Goal: Information Seeking & Learning: Find specific fact

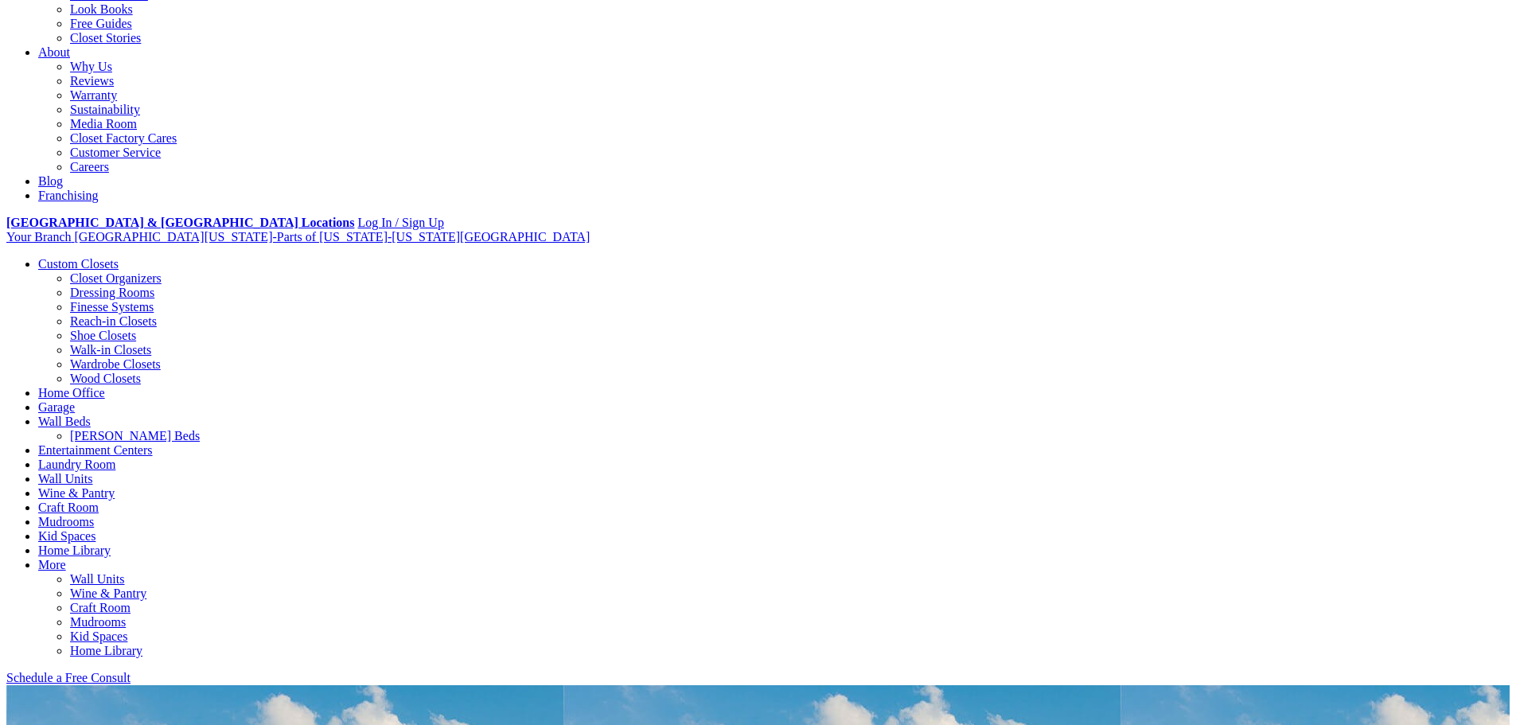
scroll to position [398, 0]
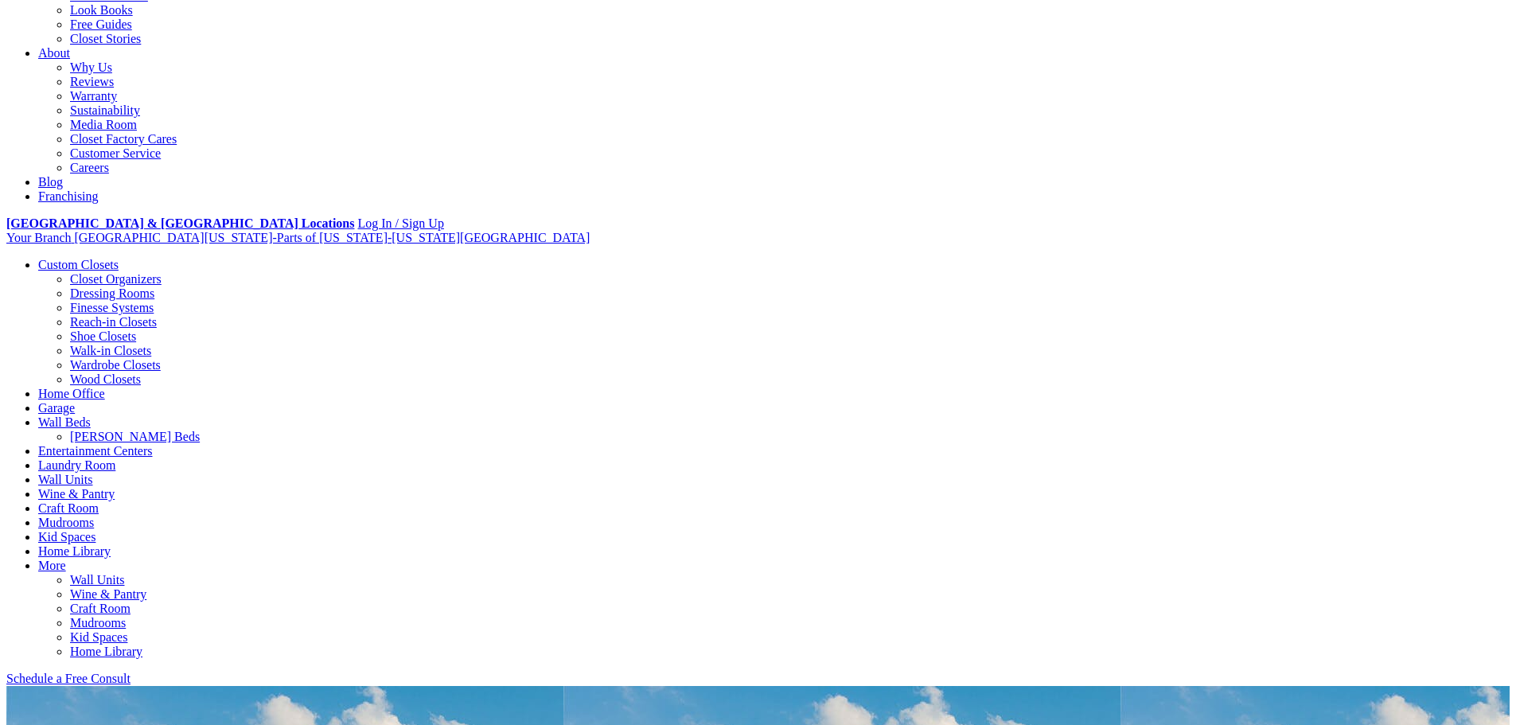
scroll to position [478, 0]
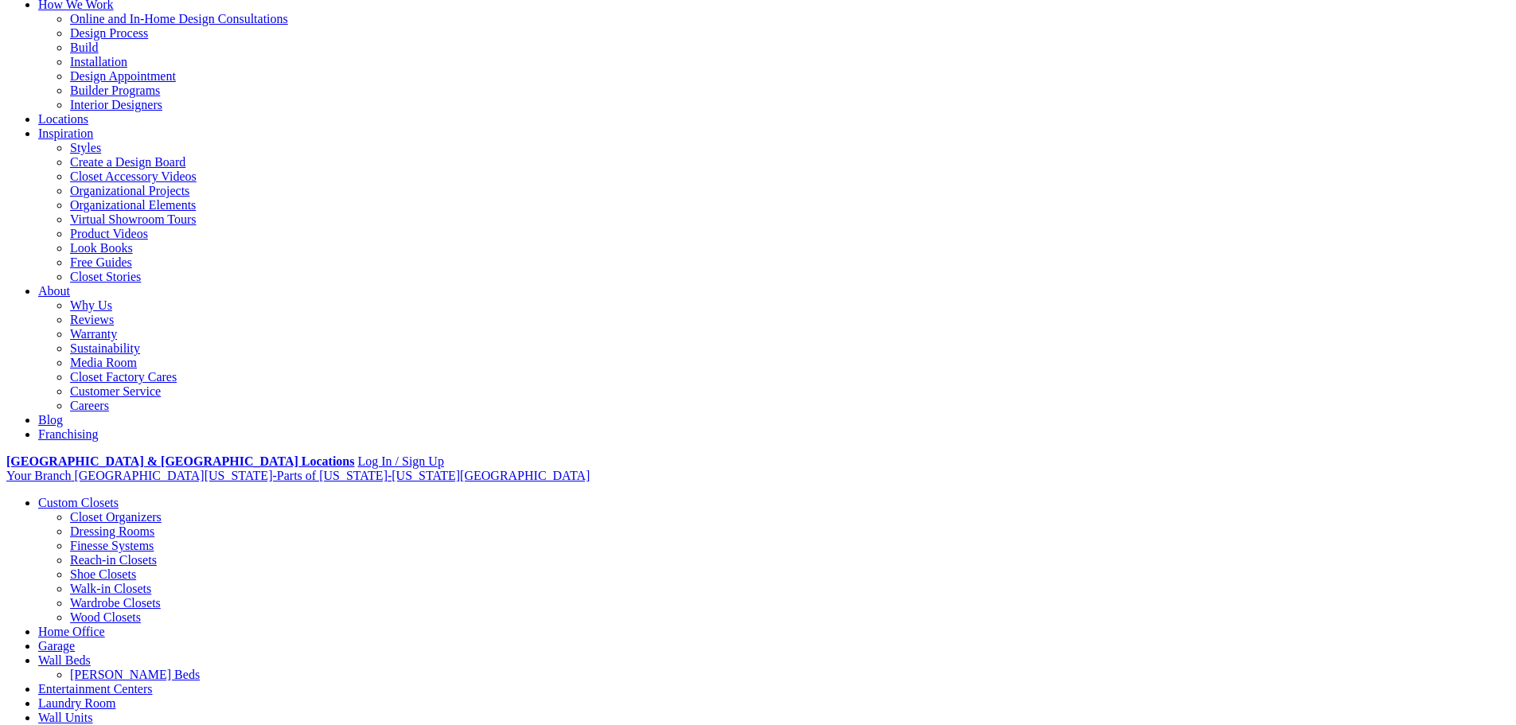
scroll to position [0, 0]
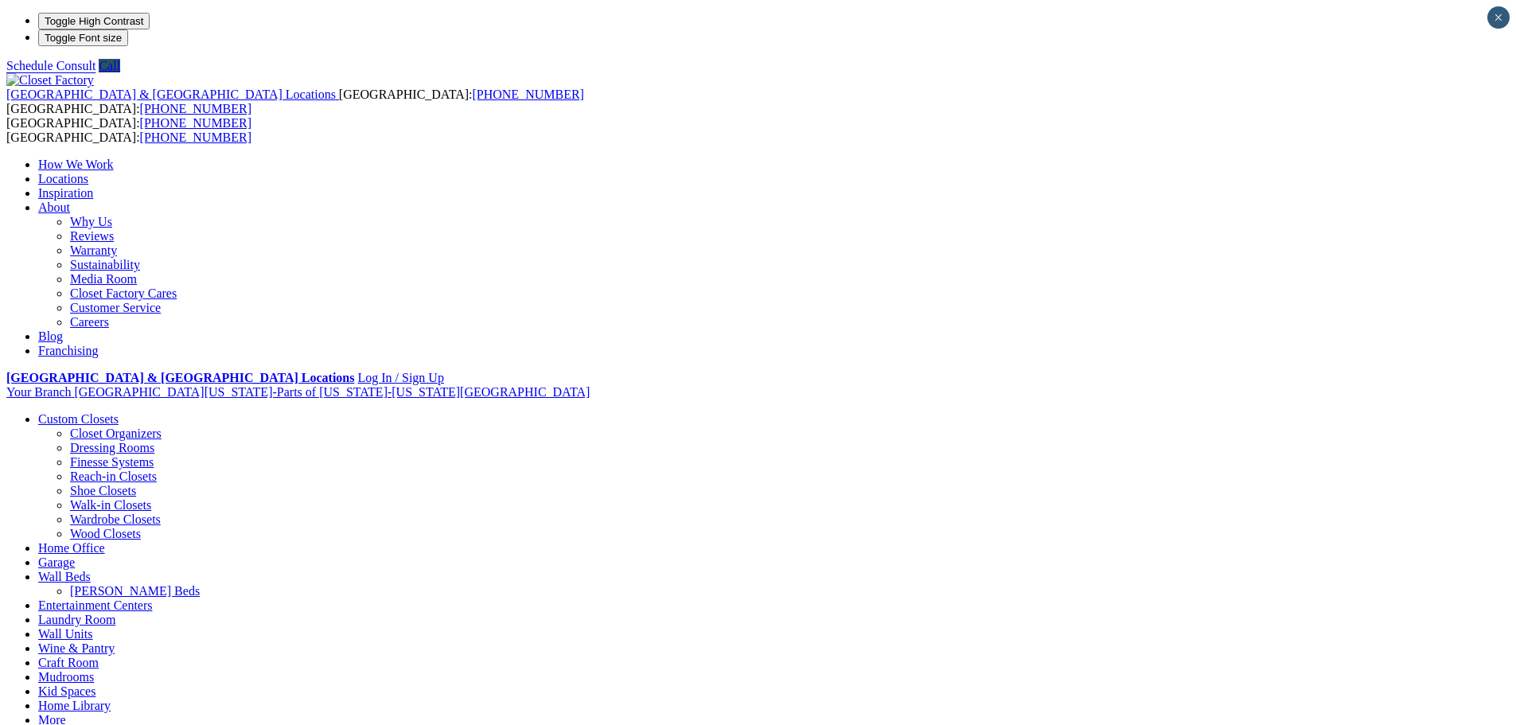
click at [161, 301] on link "Customer Service" at bounding box center [115, 308] width 91 height 14
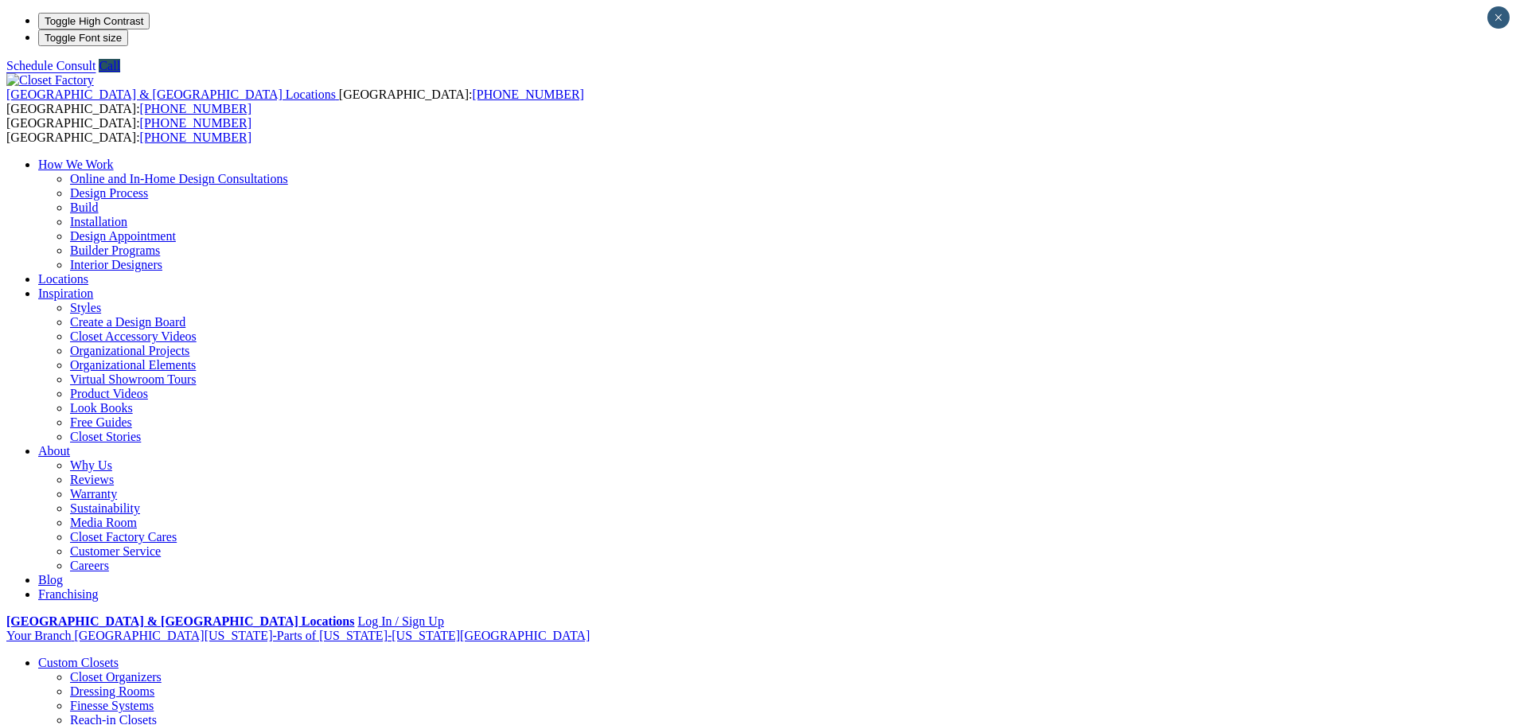
click at [119, 656] on link "Custom Closets" at bounding box center [78, 663] width 80 height 14
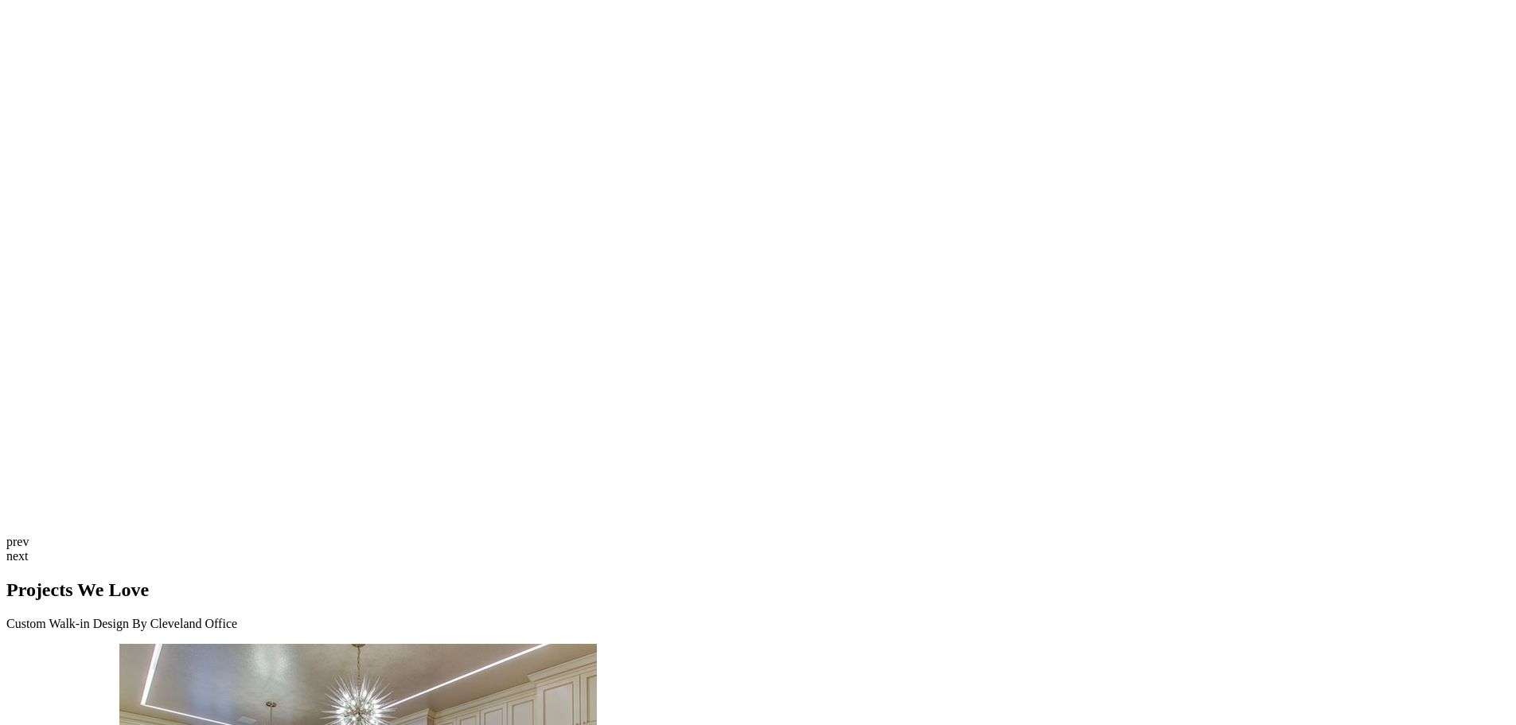
scroll to position [4139, 0]
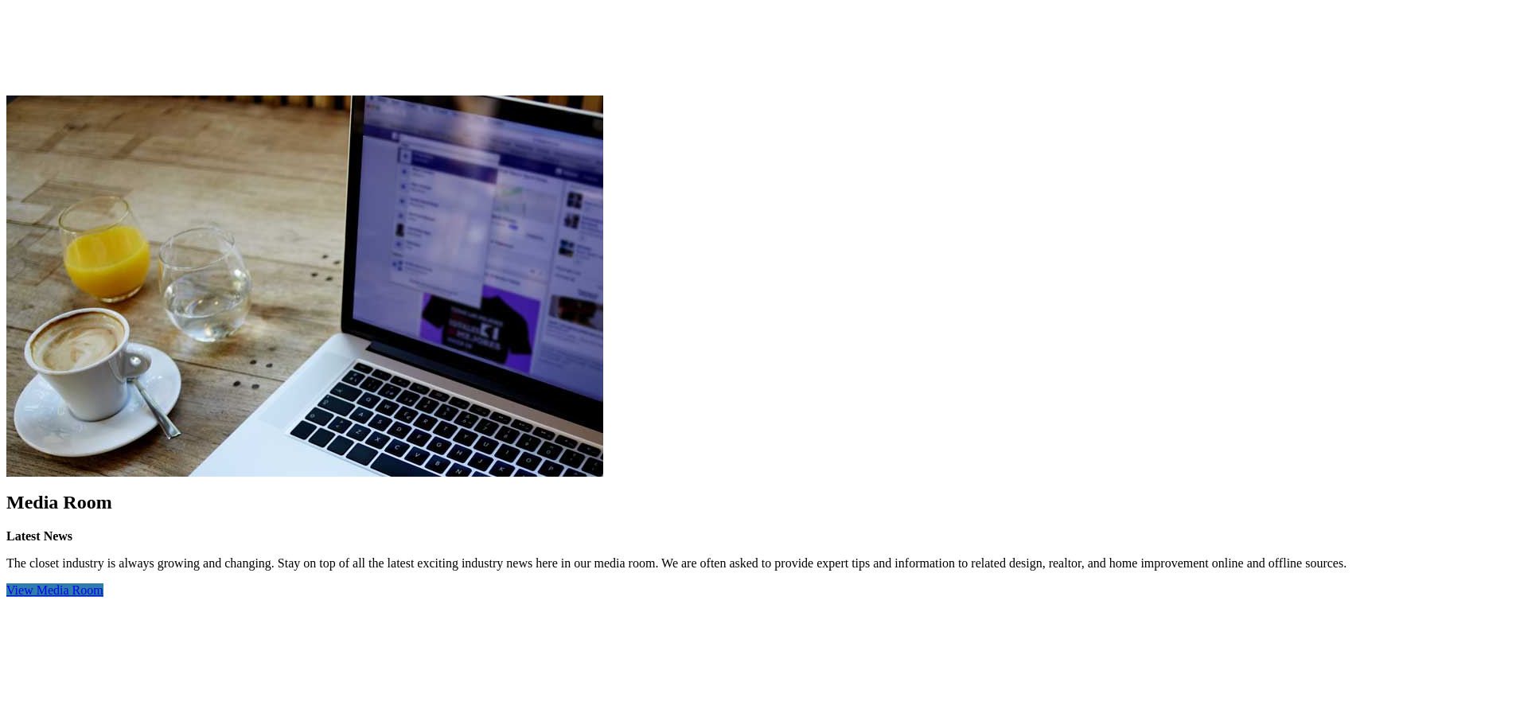
scroll to position [4536, 0]
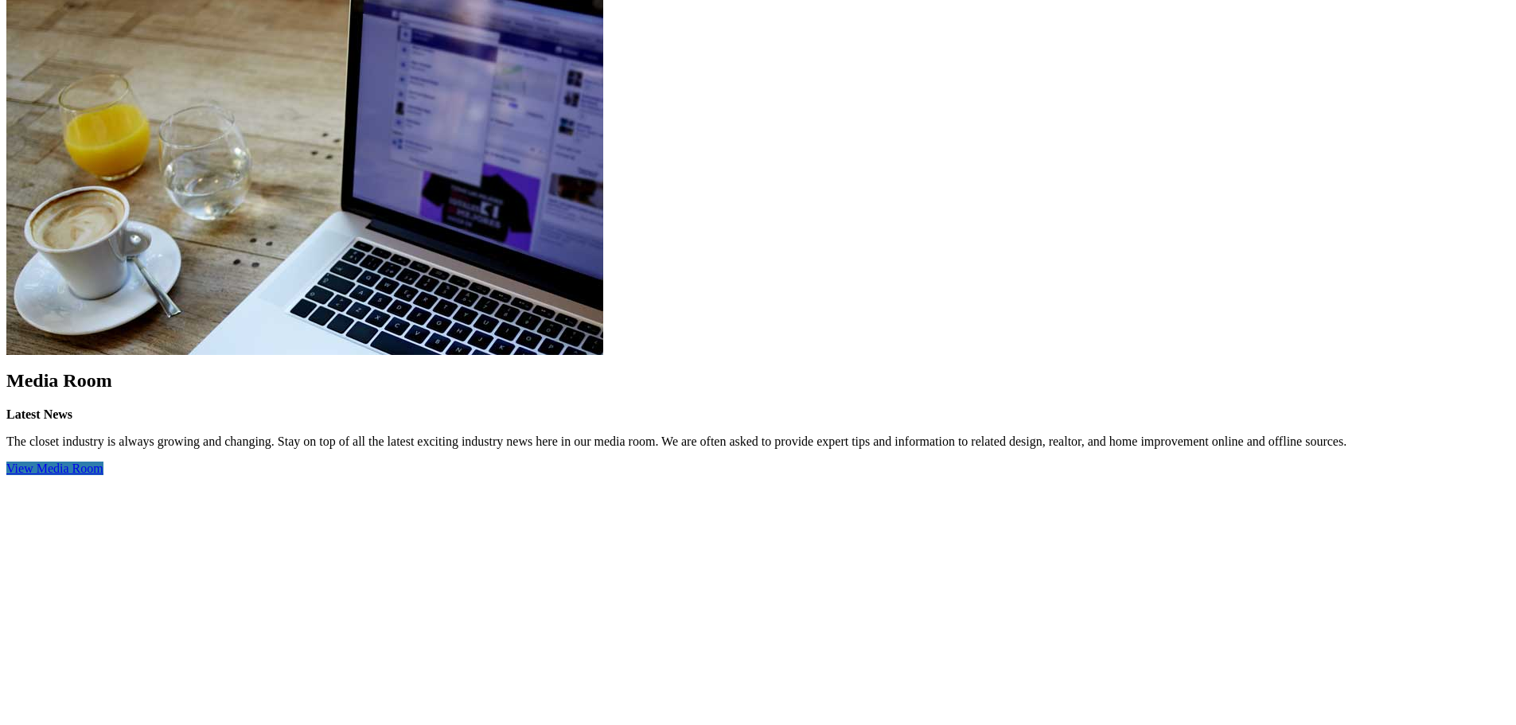
type input "*****"
click input "*" at bounding box center [0, 0] width 0 height 0
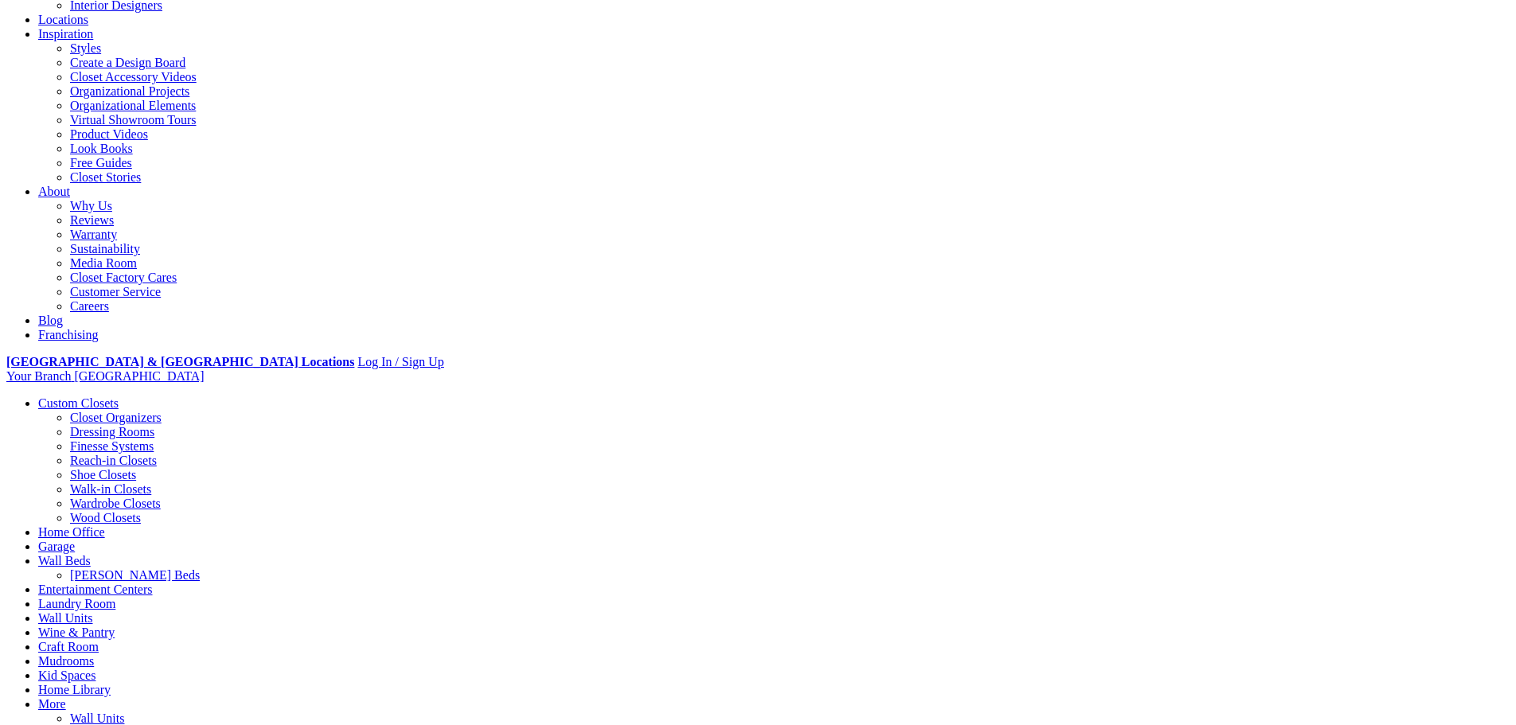
scroll to position [0, 0]
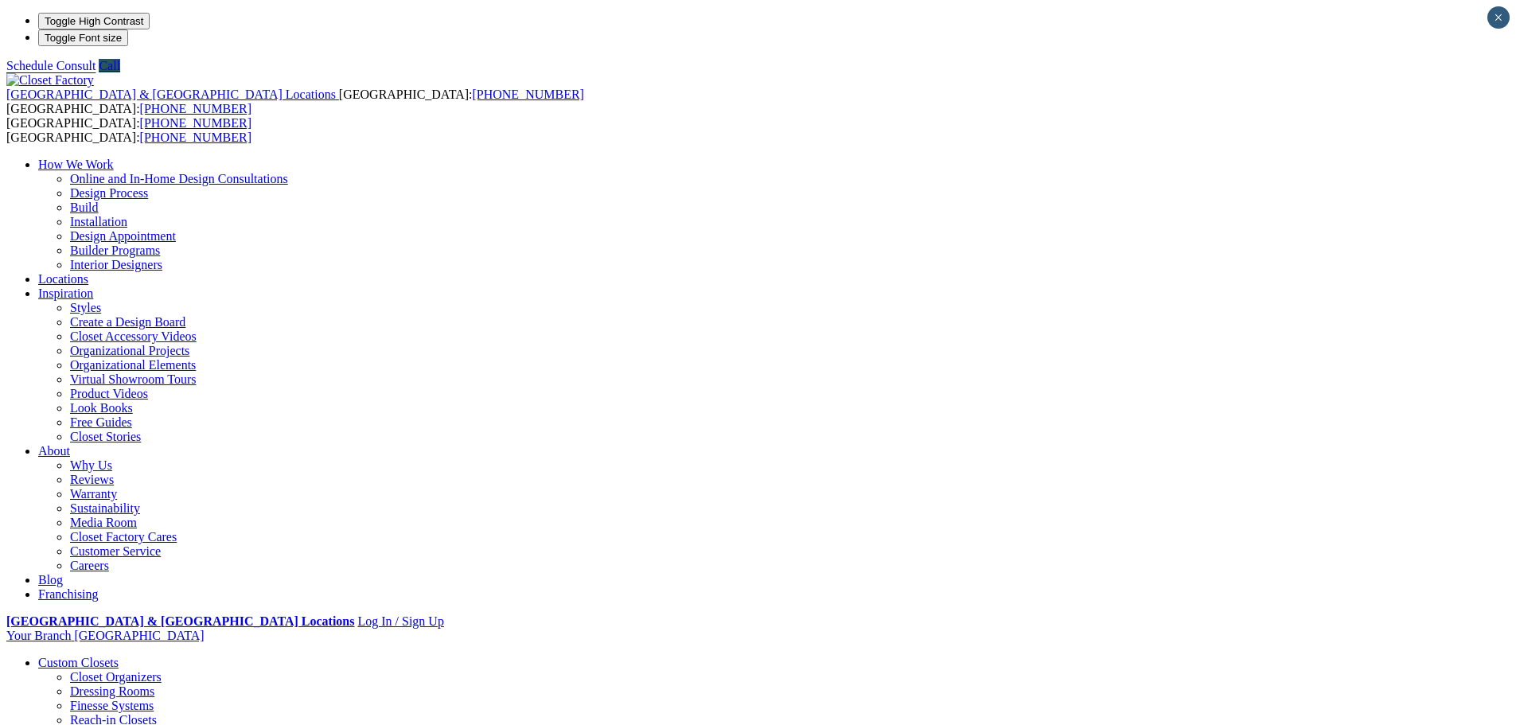
click at [1370, 629] on li "Your Branch Pittsburgh ZIP code ***** *" at bounding box center [757, 636] width 1503 height 14
click at [1374, 629] on li "Your Branch Pittsburgh ZIP code ***** *" at bounding box center [757, 636] width 1503 height 14
click at [1144, 158] on div "How We Work Online and In-Home Design Consultations Design Process Build Instal…" at bounding box center [757, 380] width 1503 height 444
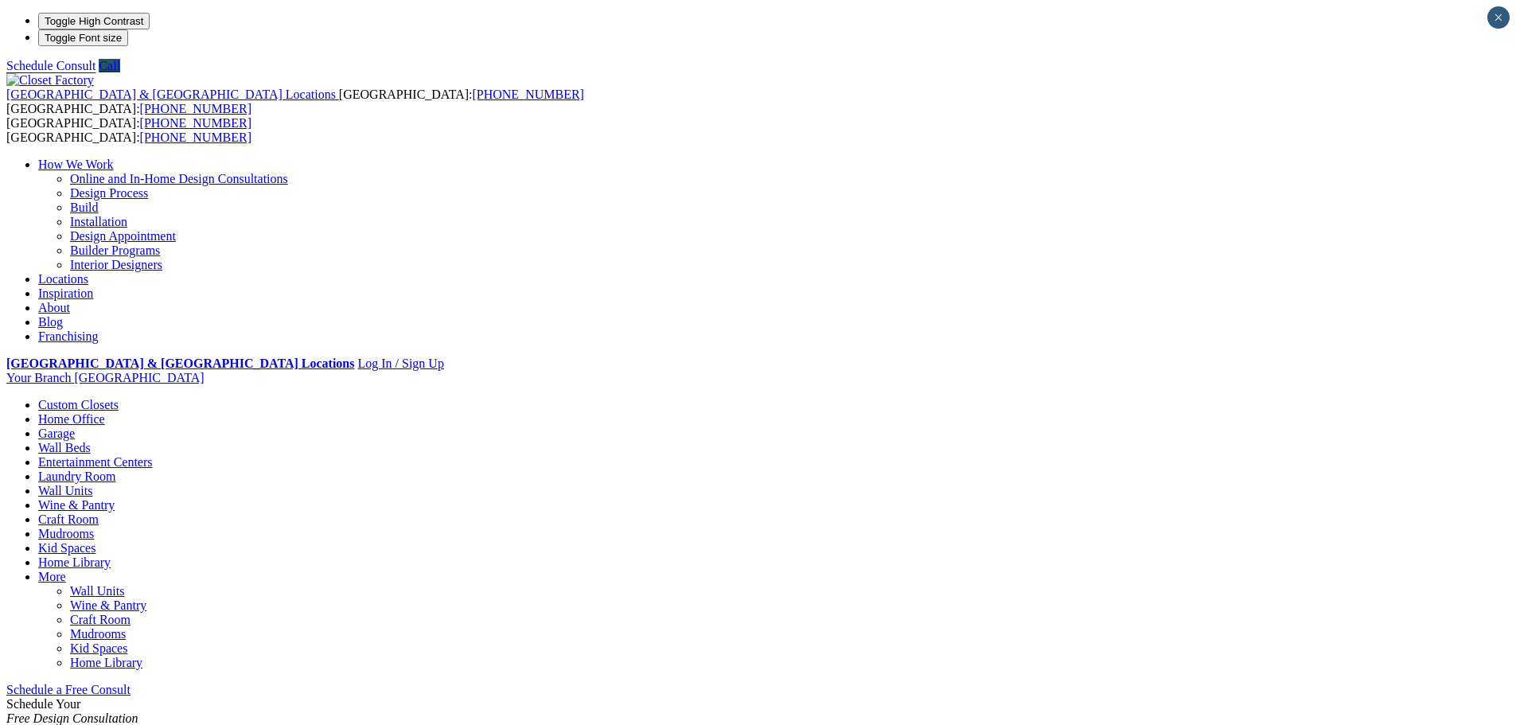
click at [88, 272] on link "Locations" at bounding box center [63, 279] width 50 height 14
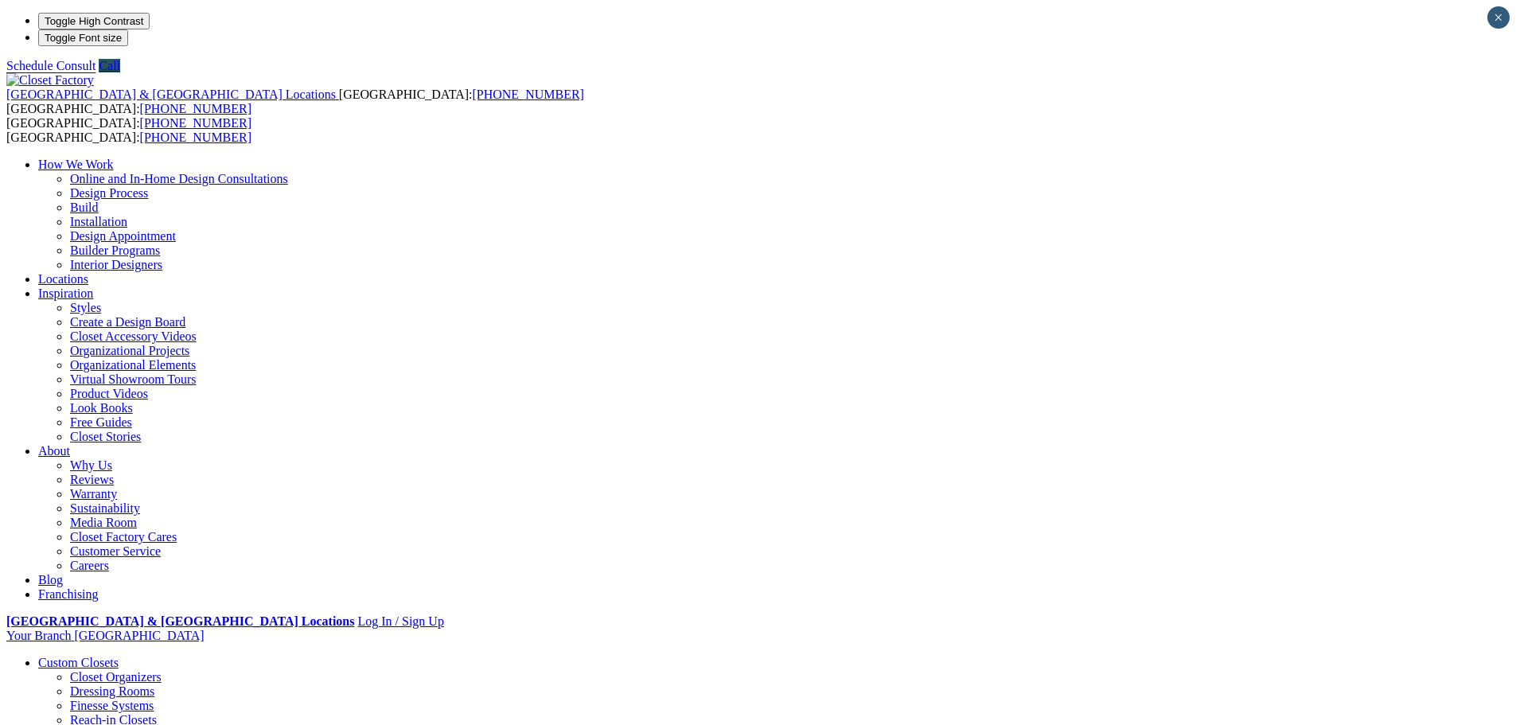
type input "*****"
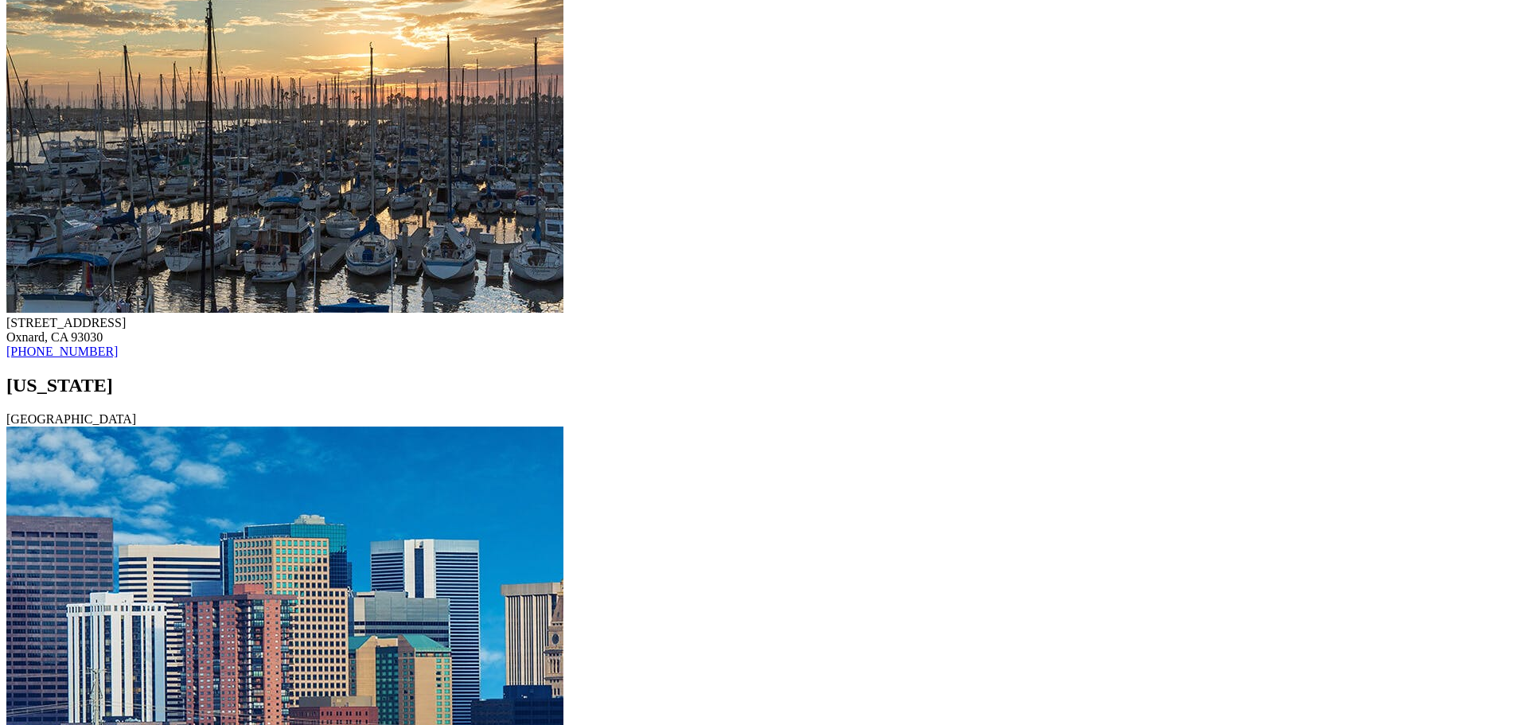
scroll to position [7480, 0]
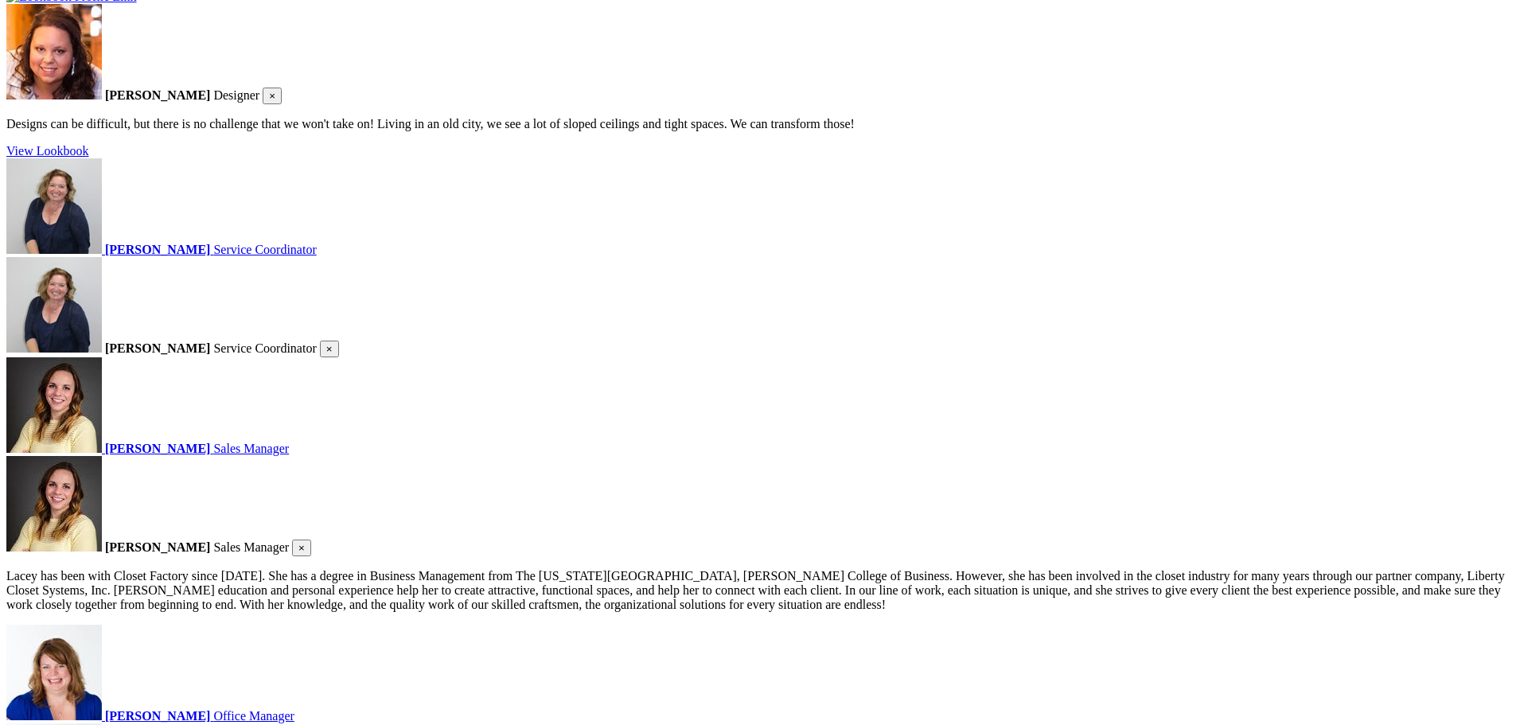
scroll to position [1990, 0]
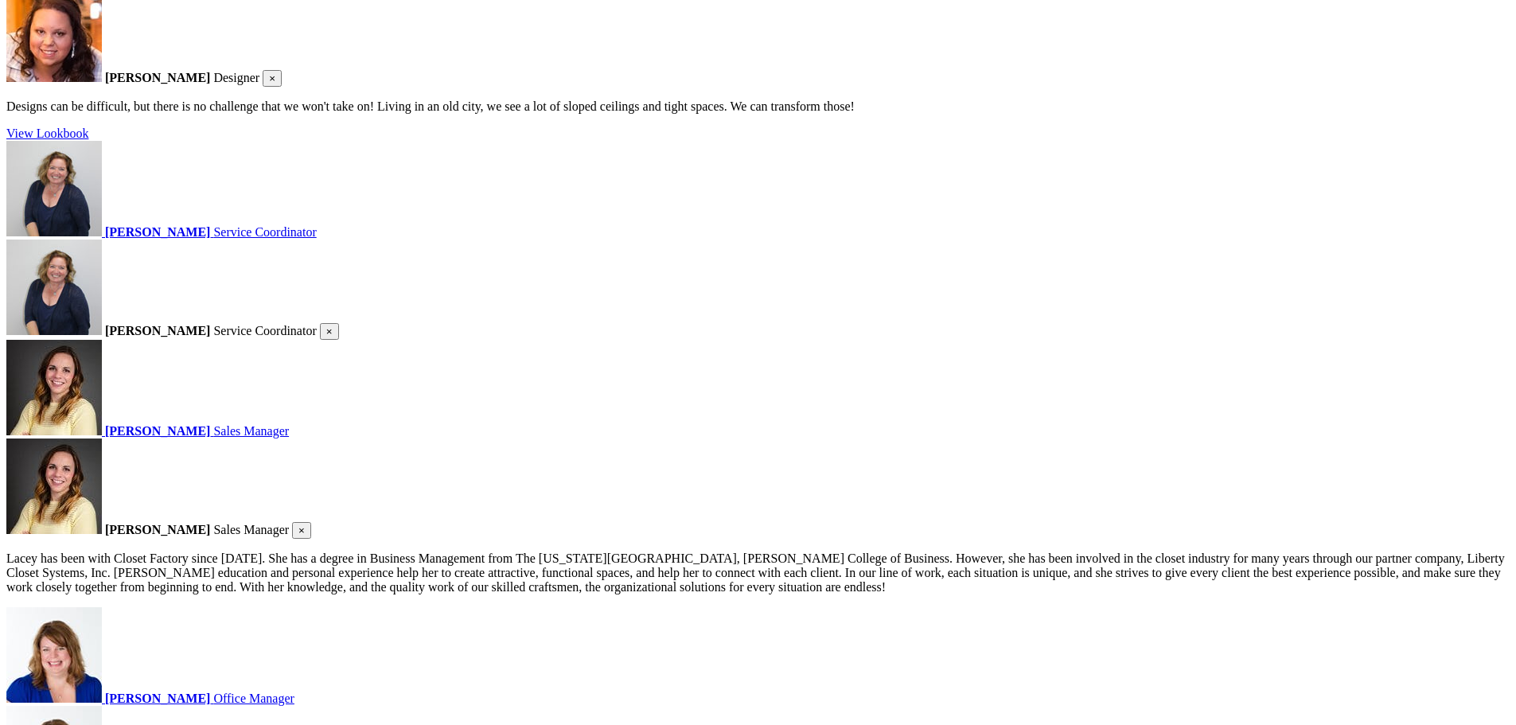
drag, startPoint x: 287, startPoint y: 134, endPoint x: 520, endPoint y: 135, distance: 232.4
copy p "[US_STATE] Registration Number: PA002065"
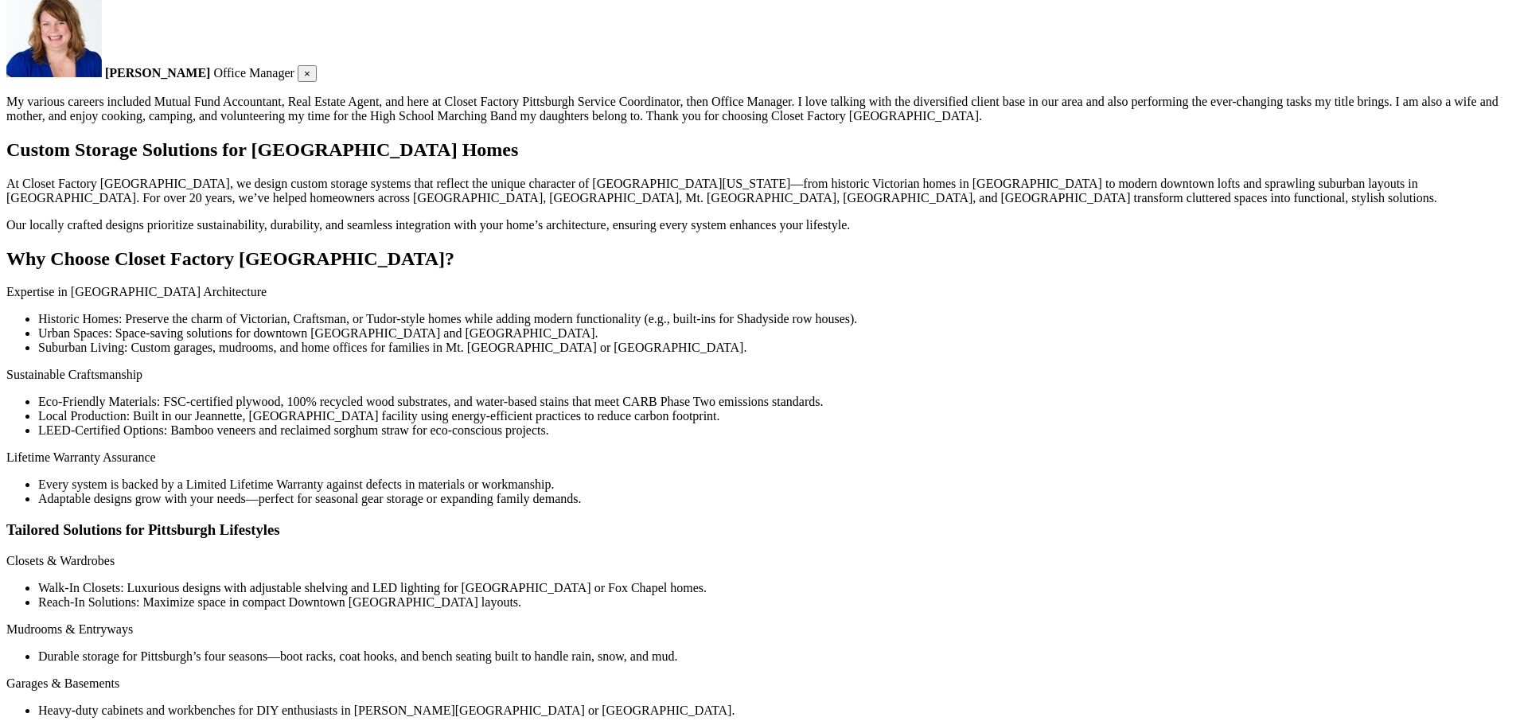
scroll to position [3024, 0]
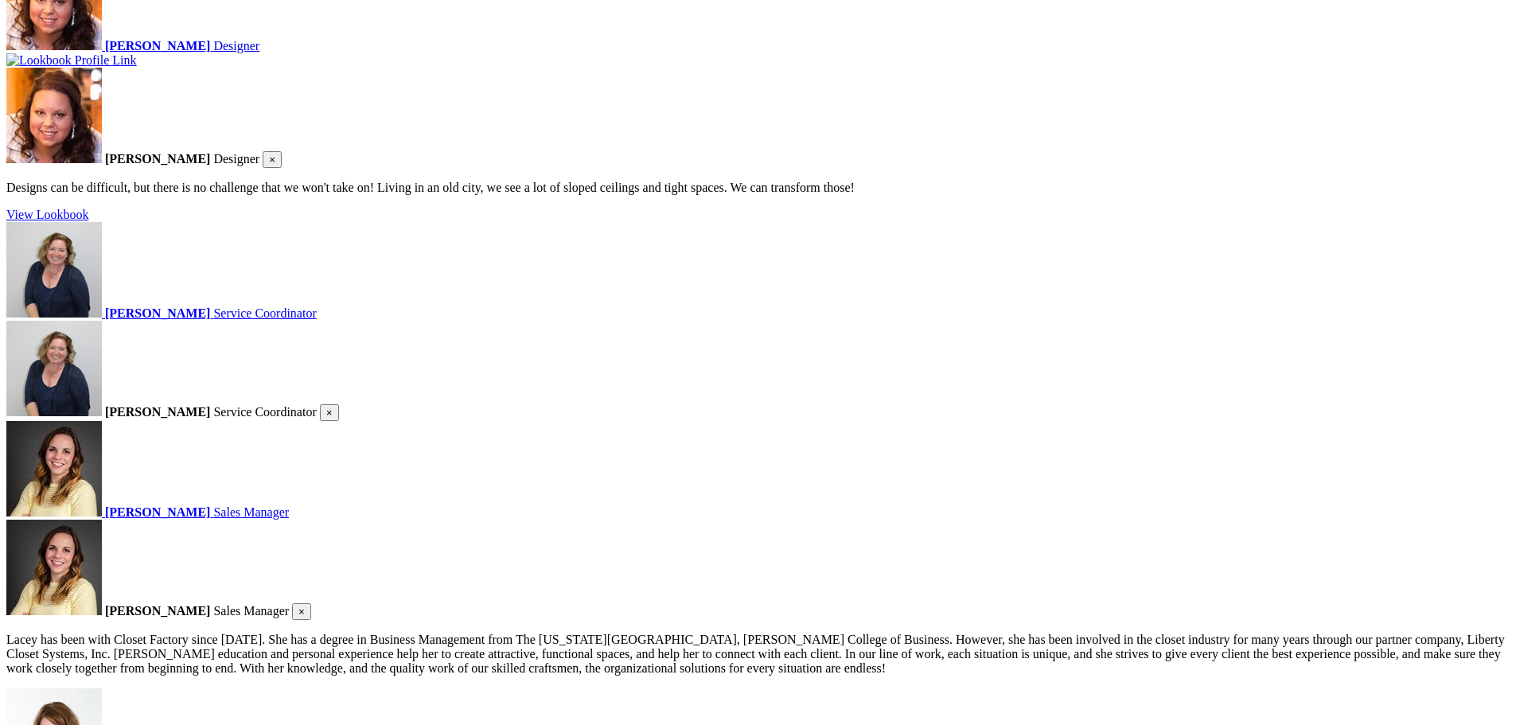
scroll to position [1751, 0]
